Goal: Task Accomplishment & Management: Use online tool/utility

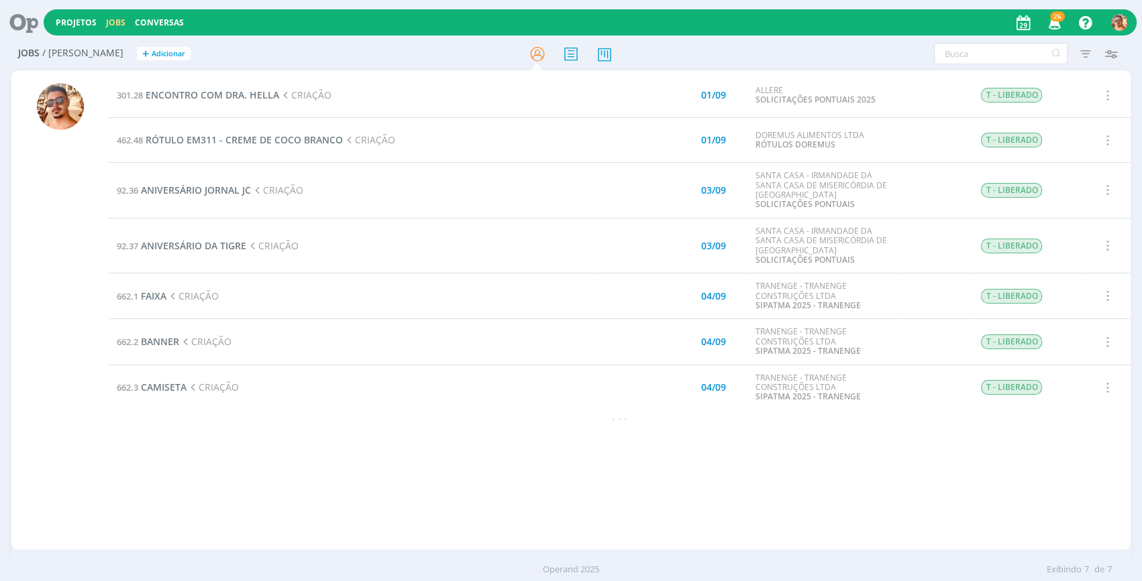
click at [4, 222] on div "Jobs / [PERSON_NAME] + Adicionar Filtros Filtrar [GEOGRAPHIC_DATA] Tipo Jobs e …" at bounding box center [571, 313] width 1142 height 551
click at [219, 94] on span "ENCONTRO COM DRA. HELLA" at bounding box center [212, 95] width 133 height 13
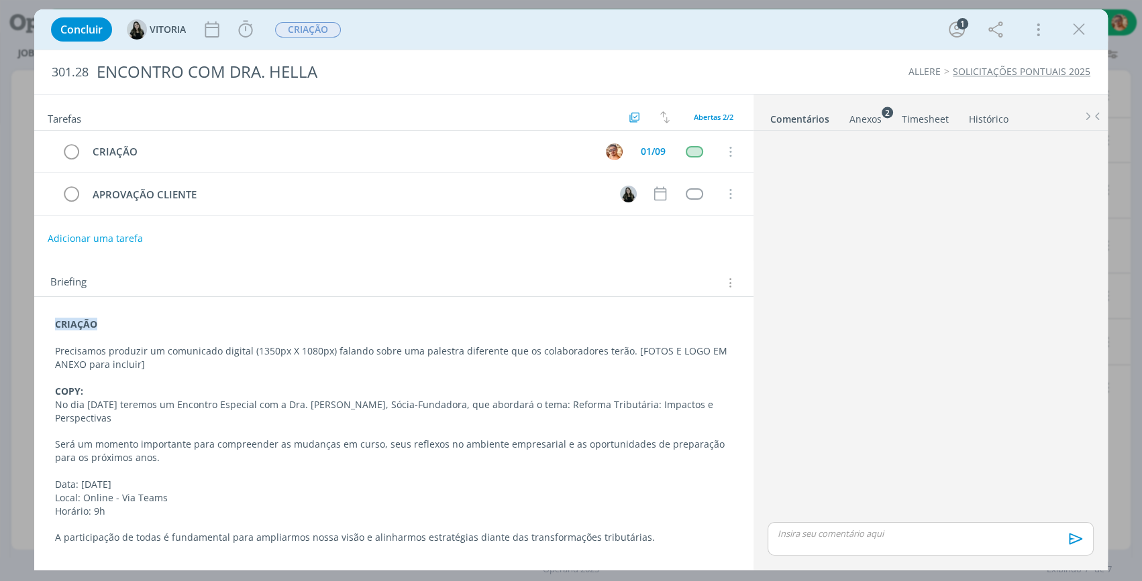
scroll to position [19, 0]
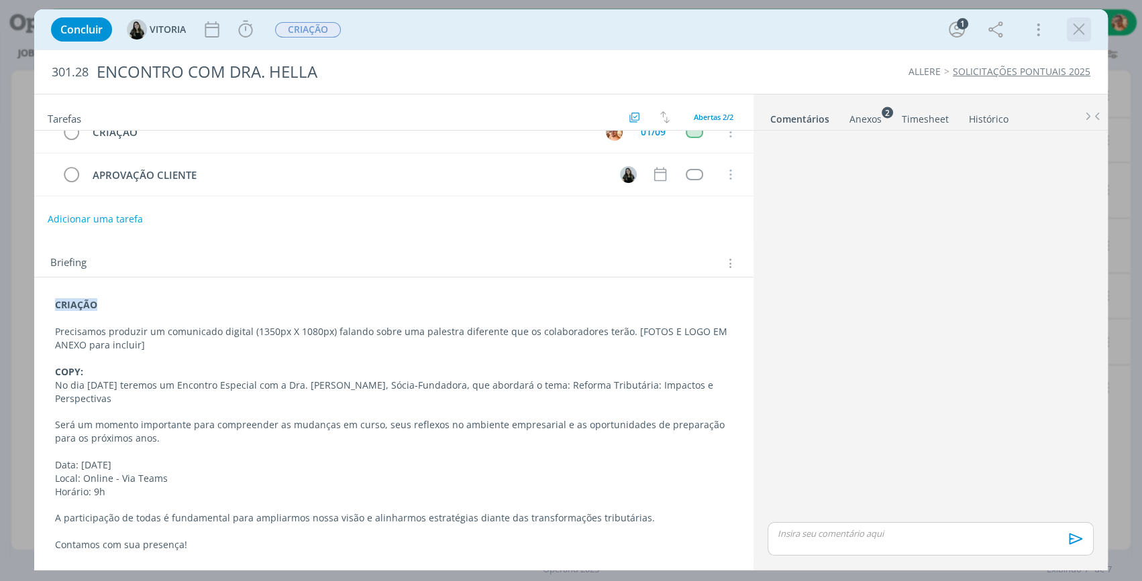
click at [1073, 32] on icon "dialog" at bounding box center [1078, 29] width 20 height 20
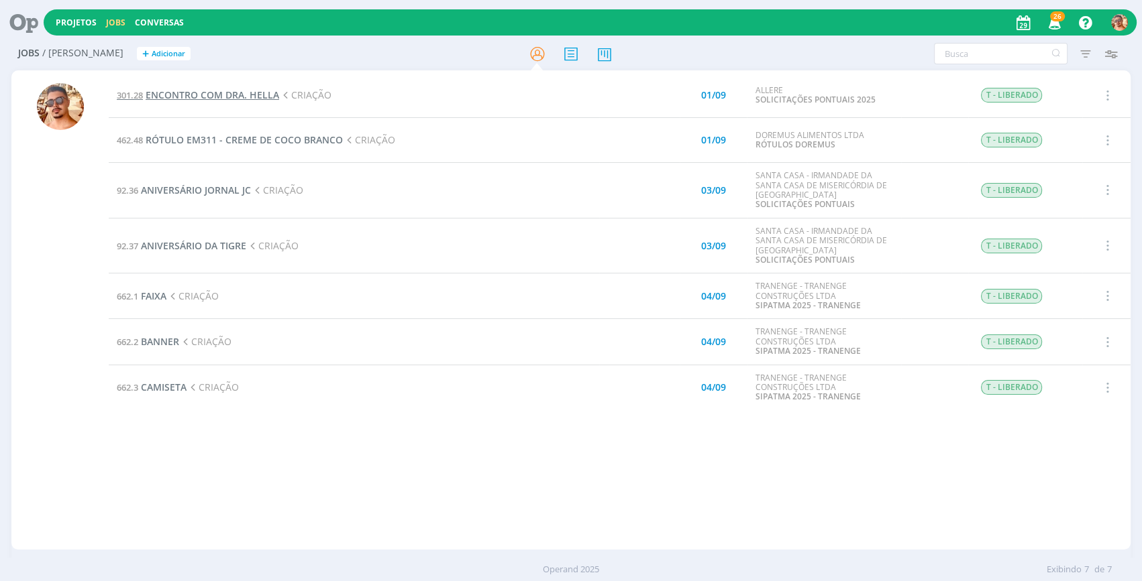
click at [246, 94] on span "ENCONTRO COM DRA. HELLA" at bounding box center [212, 95] width 133 height 13
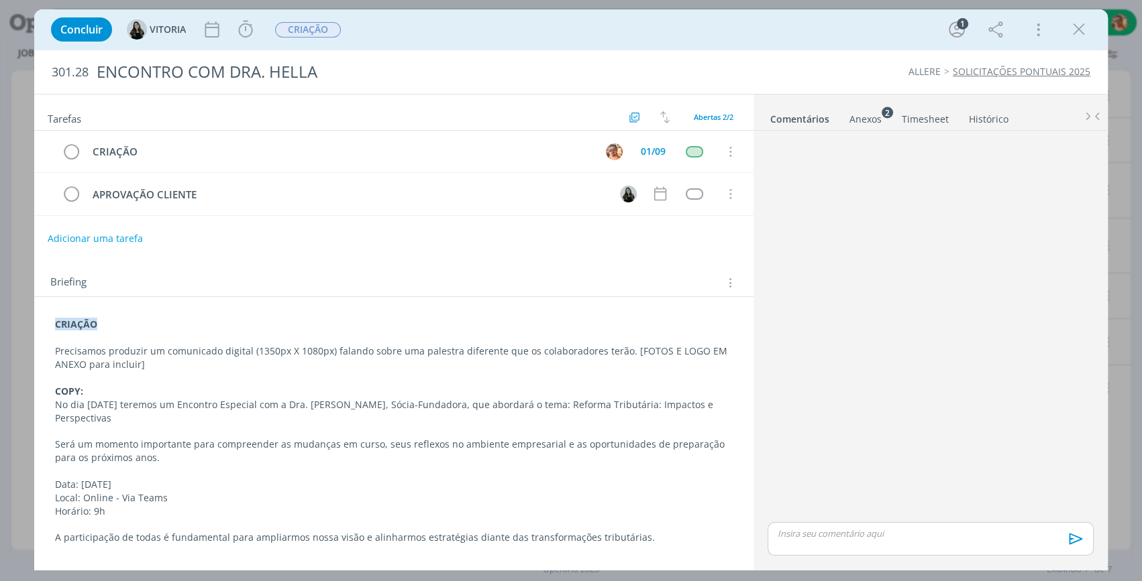
scroll to position [19, 0]
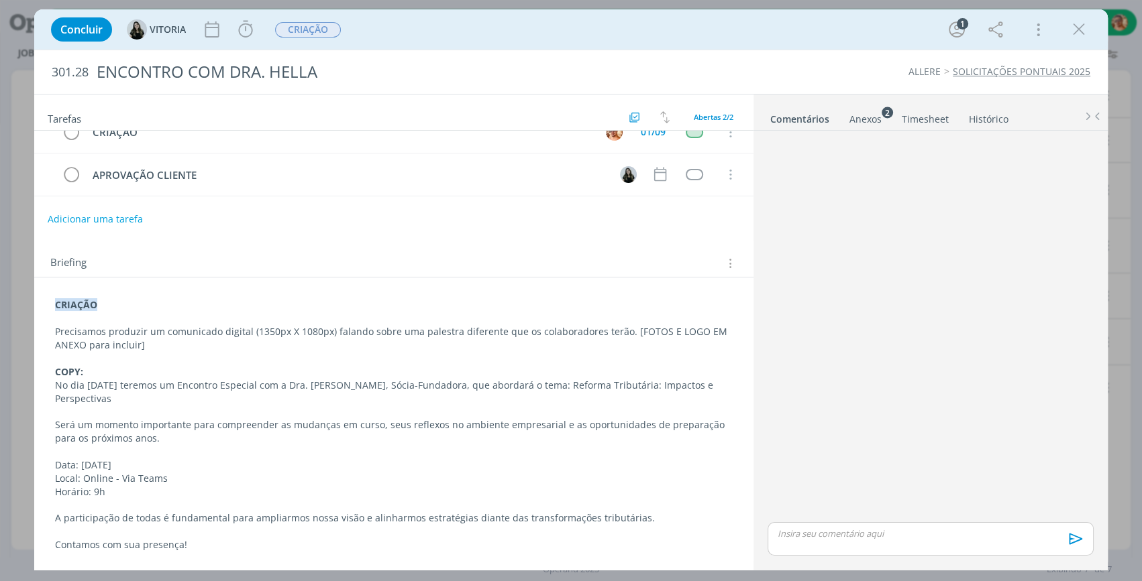
click at [861, 123] on div "Anexos 2" at bounding box center [865, 119] width 32 height 13
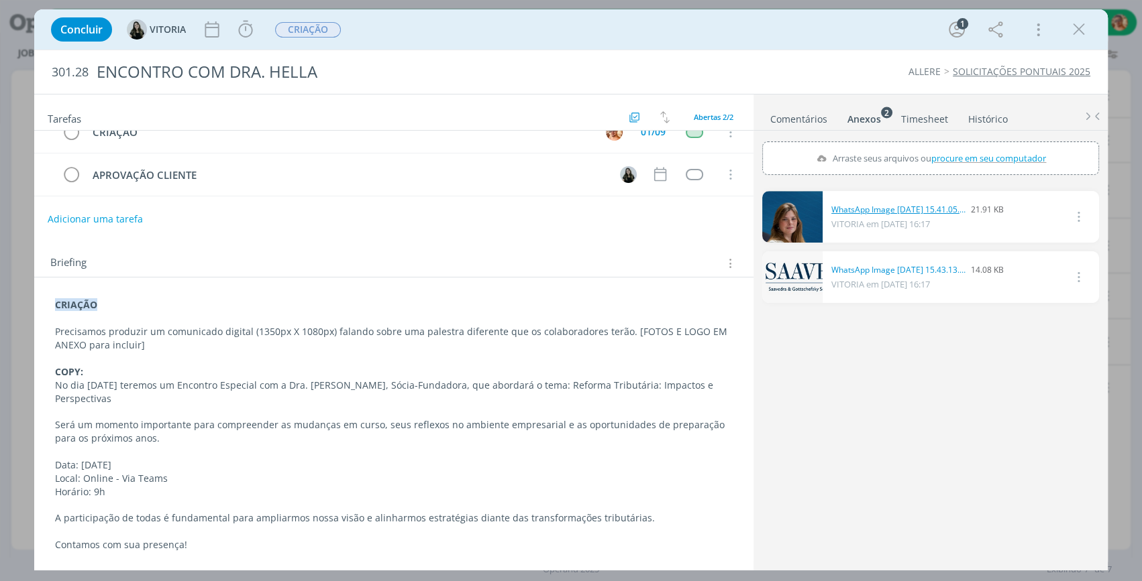
drag, startPoint x: 858, startPoint y: 200, endPoint x: 851, endPoint y: 208, distance: 10.9
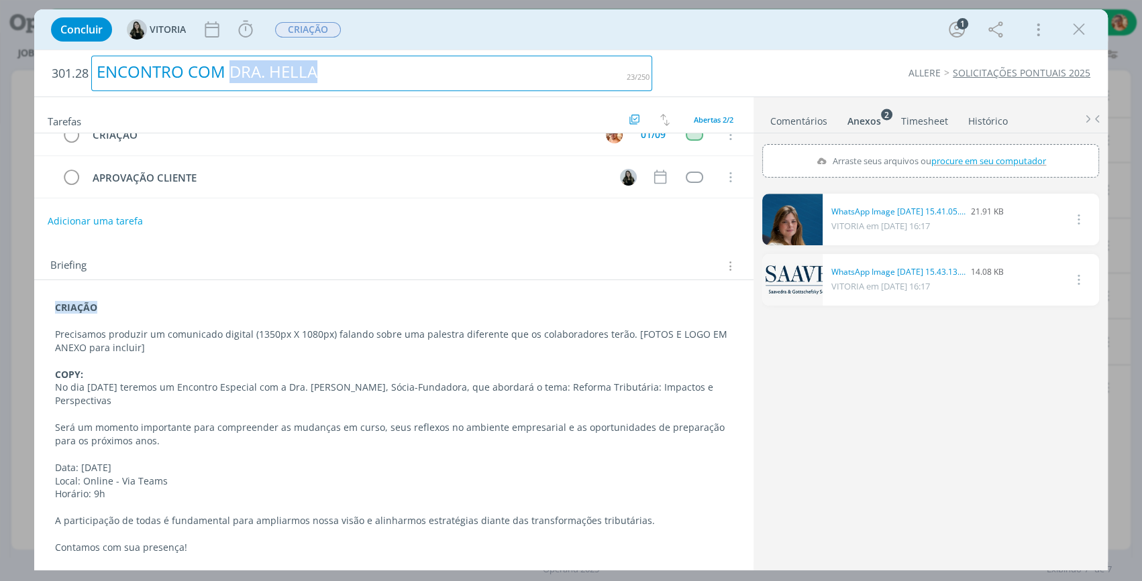
drag, startPoint x: 327, startPoint y: 76, endPoint x: 235, endPoint y: 87, distance: 92.5
click at [235, 87] on div "ENCONTRO COM DRA. HELLA" at bounding box center [371, 74] width 561 height 36
copy div "DRA. HELLA"
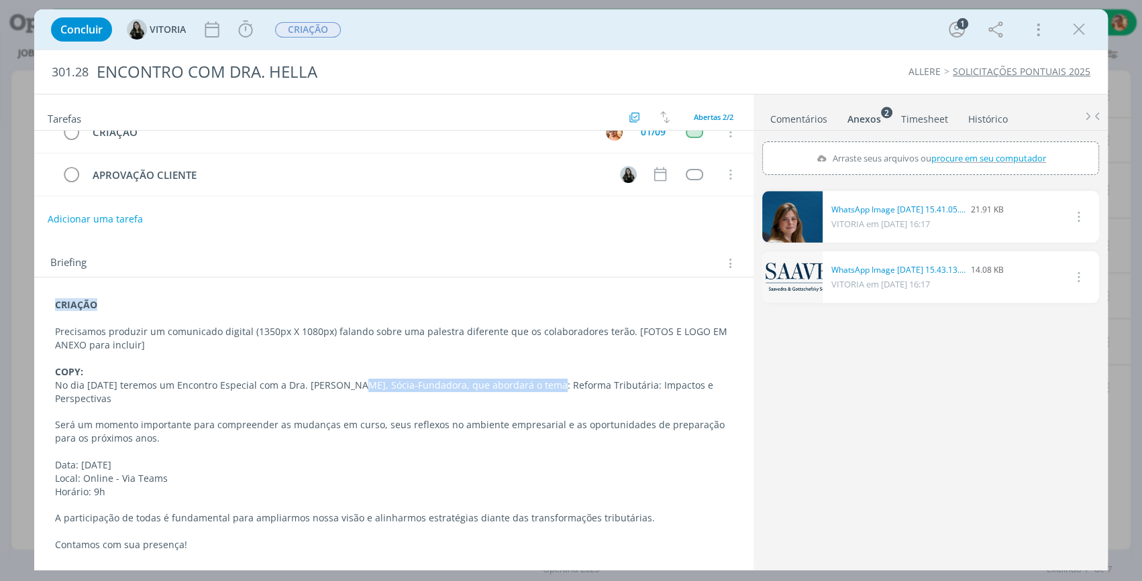
drag, startPoint x: 357, startPoint y: 384, endPoint x: 537, endPoint y: 384, distance: 179.1
click at [537, 384] on p "No dia [DATE] teremos um Encontro Especial com a Dra. [PERSON_NAME], Sócia-Fund…" at bounding box center [393, 392] width 677 height 27
copy p "Dra. [PERSON_NAME], Sócia-Fundadora"
click at [250, 34] on icon "dialog" at bounding box center [245, 29] width 20 height 20
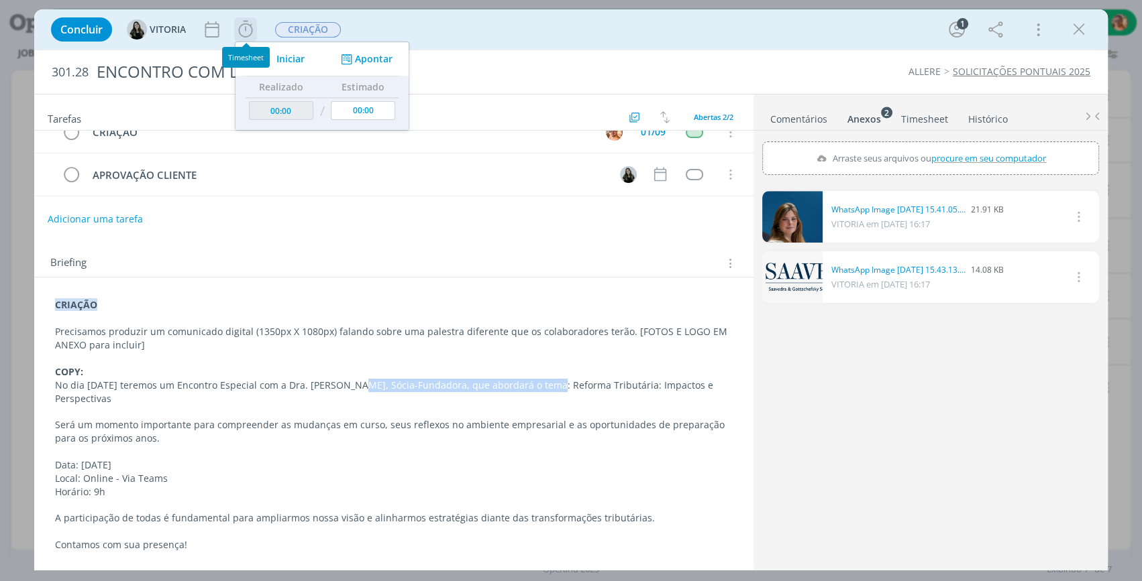
click at [298, 60] on span "Iniciar" at bounding box center [290, 58] width 28 height 9
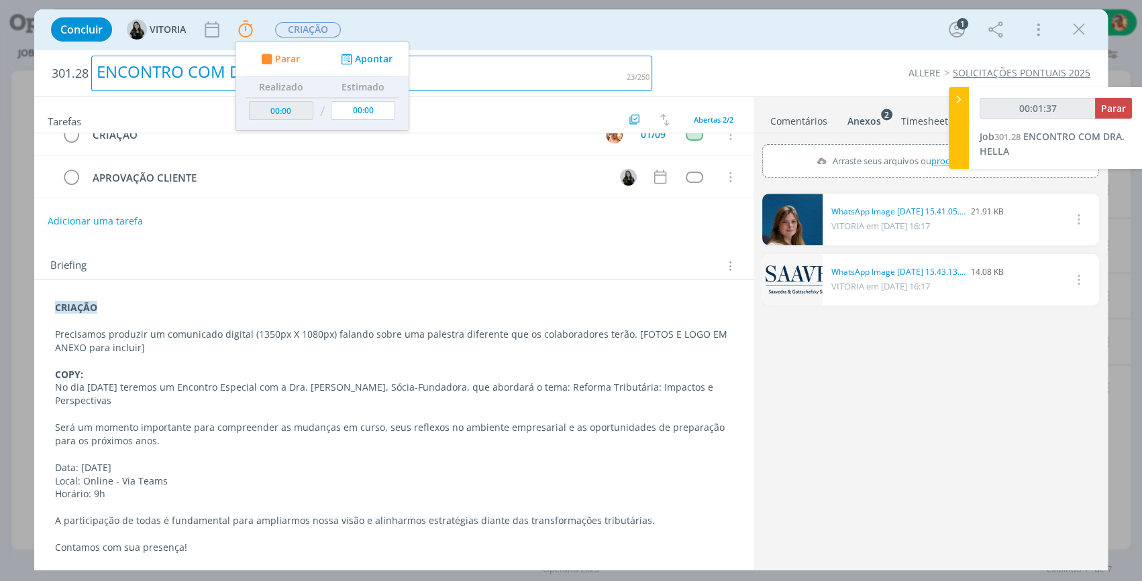
click at [543, 52] on h2 "301.28 ENCONTRO COM DRA. HELLA" at bounding box center [352, 73] width 600 height 46
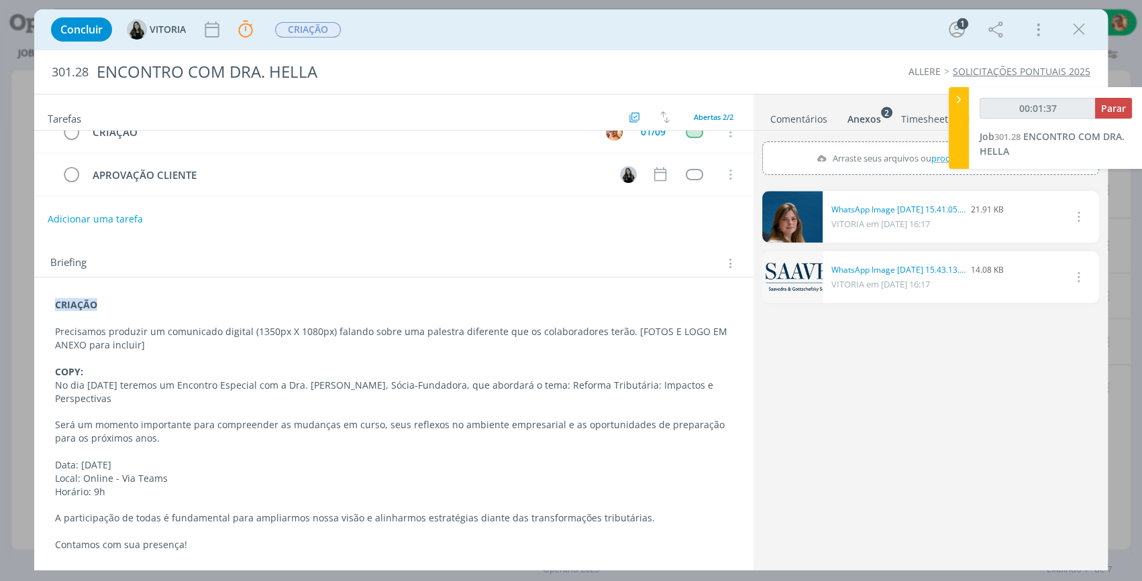
click at [524, 31] on div "Concluir [GEOGRAPHIC_DATA] Parar Apontar Data * [DATE] Horas * 00:00 Tarefa Sel…" at bounding box center [570, 29] width 1053 height 32
drag, startPoint x: 54, startPoint y: 382, endPoint x: 201, endPoint y: 400, distance: 148.0
click at [201, 400] on p "No dia [DATE] teremos um Encontro Especial com a Dra. [PERSON_NAME], Sócia-Fund…" at bounding box center [393, 392] width 677 height 27
copy p "No dia [DATE] teremos um Encontro Especial com a Dra. [PERSON_NAME], Sócia-Fund…"
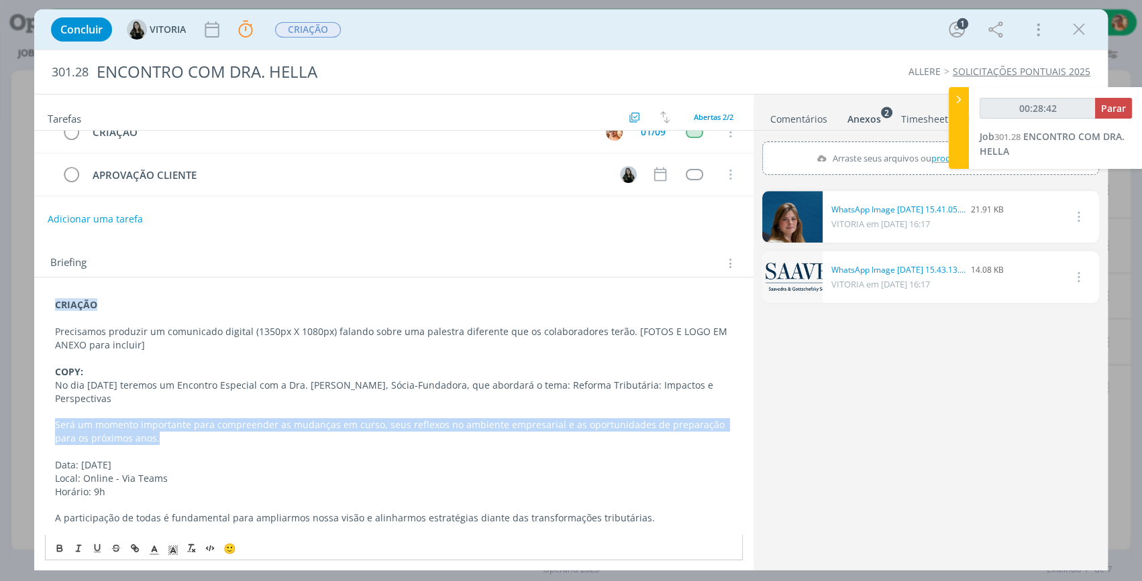
drag, startPoint x: 135, startPoint y: 436, endPoint x: 54, endPoint y: 423, distance: 82.3
click at [55, 423] on p "Será um momento importante para compreender as mudanças em curso, seus reflexos…" at bounding box center [393, 432] width 677 height 27
copy p "Será um momento importante para compreender as mudanças em curso, seus reflexos…"
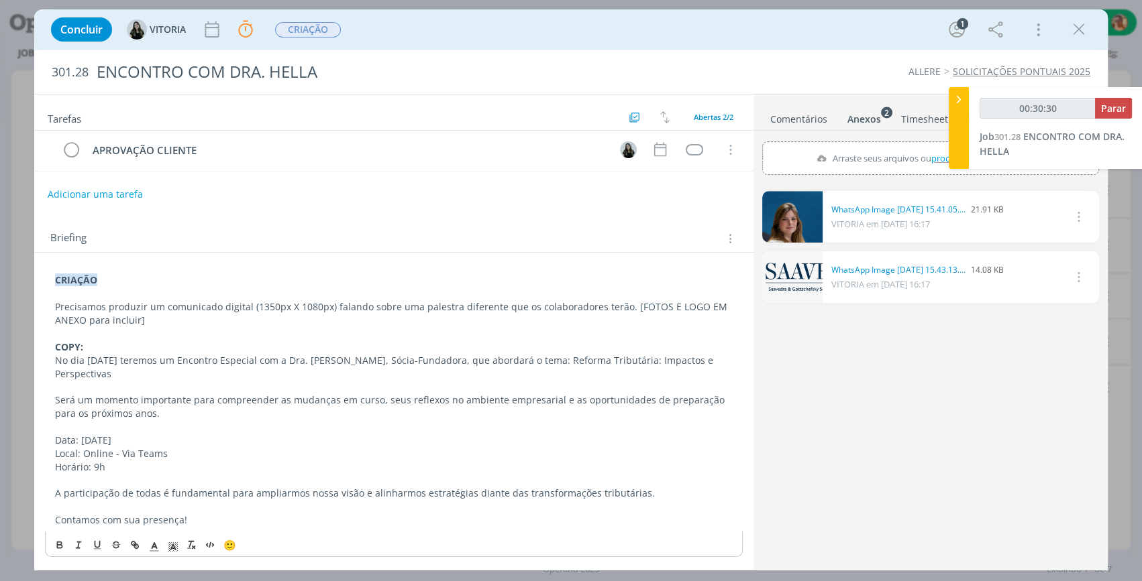
click at [897, 433] on div "0 WhatsApp Image [DATE] 15.41.05.jpeg 21.91 KB [GEOGRAPHIC_DATA] em [DATE] 16:1…" at bounding box center [930, 377] width 337 height 382
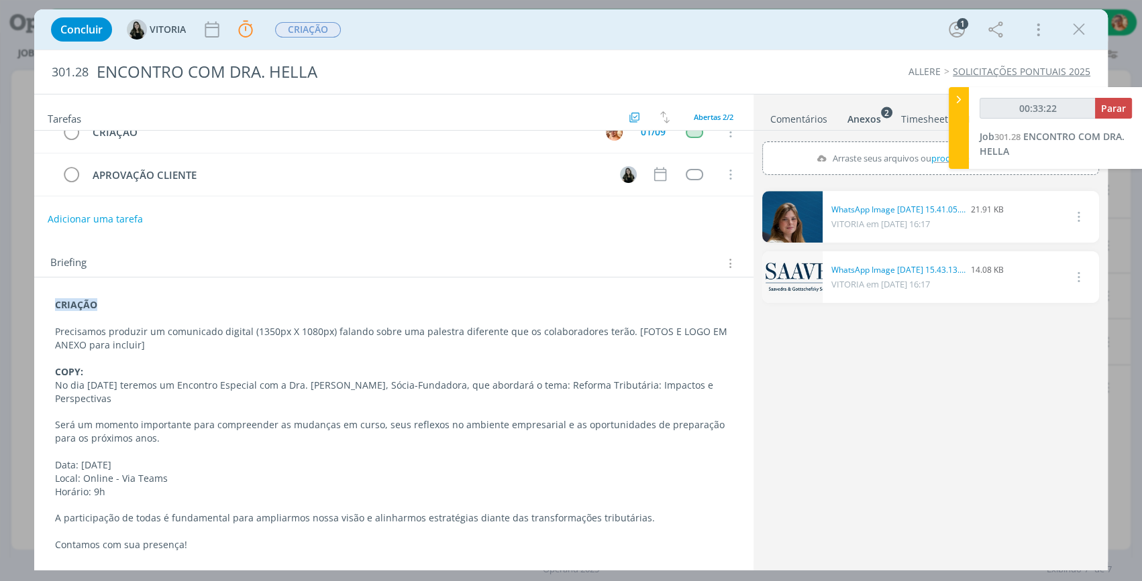
drag, startPoint x: 130, startPoint y: 463, endPoint x: 56, endPoint y: 459, distance: 74.5
click at [56, 459] on p "Data: [DATE]" at bounding box center [393, 465] width 677 height 13
copy p "Data: [DATE]"
drag, startPoint x: 167, startPoint y: 477, endPoint x: 39, endPoint y: 478, distance: 128.1
click at [39, 478] on div "CRIAÇÃO Precisamos produzir um comunicado digital (1350px X 1080px) falando sob…" at bounding box center [393, 433] width 719 height 310
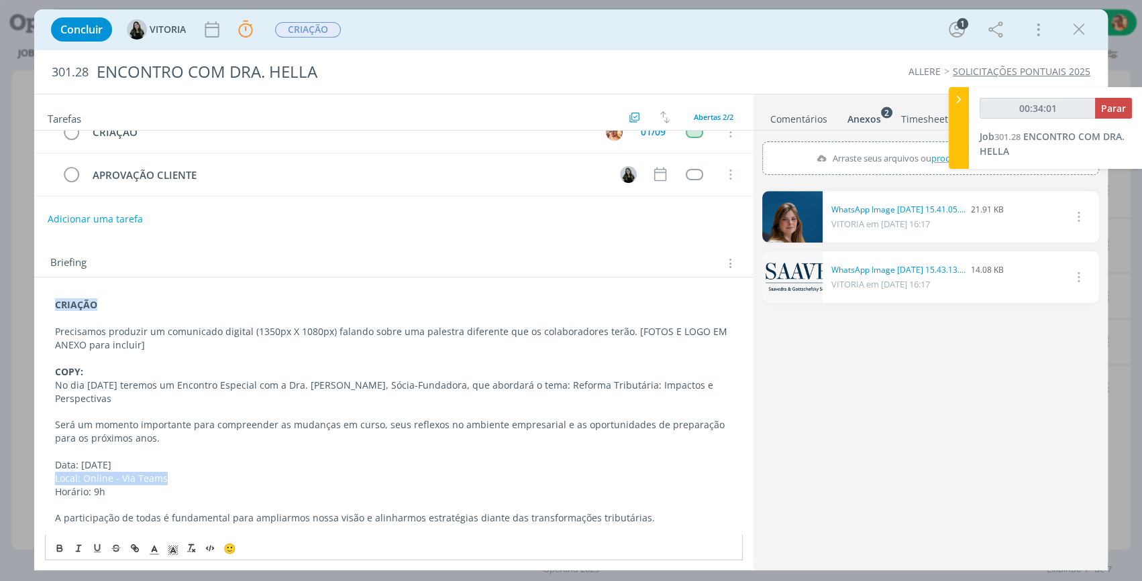
copy p "Local: Online - Via Teams"
drag, startPoint x: 106, startPoint y: 495, endPoint x: 52, endPoint y: 491, distance: 53.8
click at [52, 491] on div "CRIAÇÃO Precisamos produzir um comunicado digital (1350px X 1080px) falando sob…" at bounding box center [394, 425] width 698 height 263
copy p "Horário: 9h"
type input "01:03:40"
